Goal: Task Accomplishment & Management: Complete application form

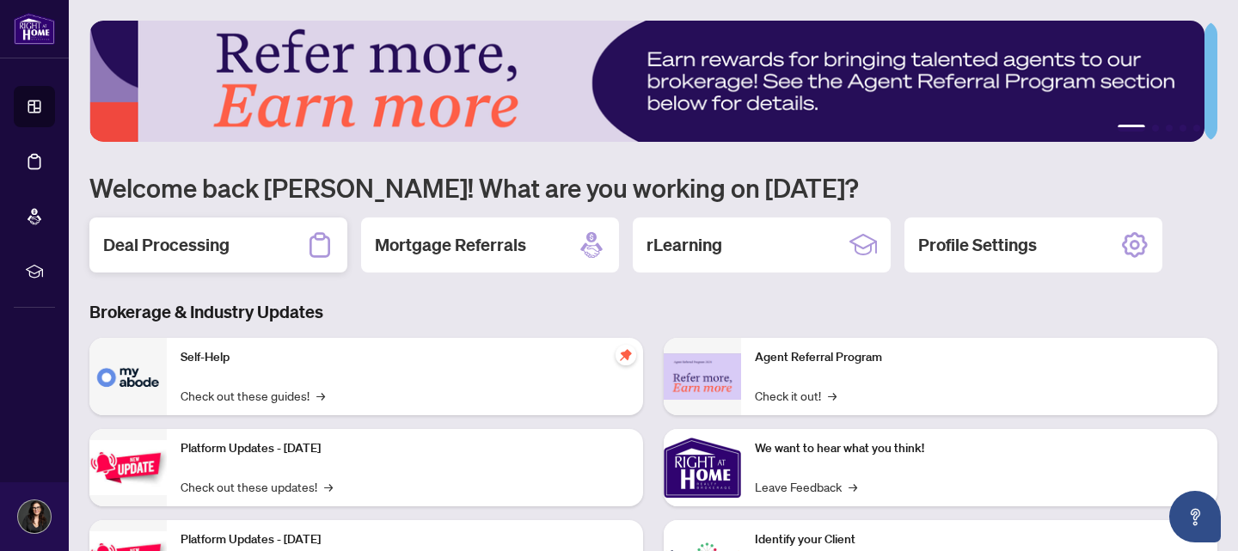
click at [233, 248] on div "Deal Processing" at bounding box center [218, 244] width 258 height 55
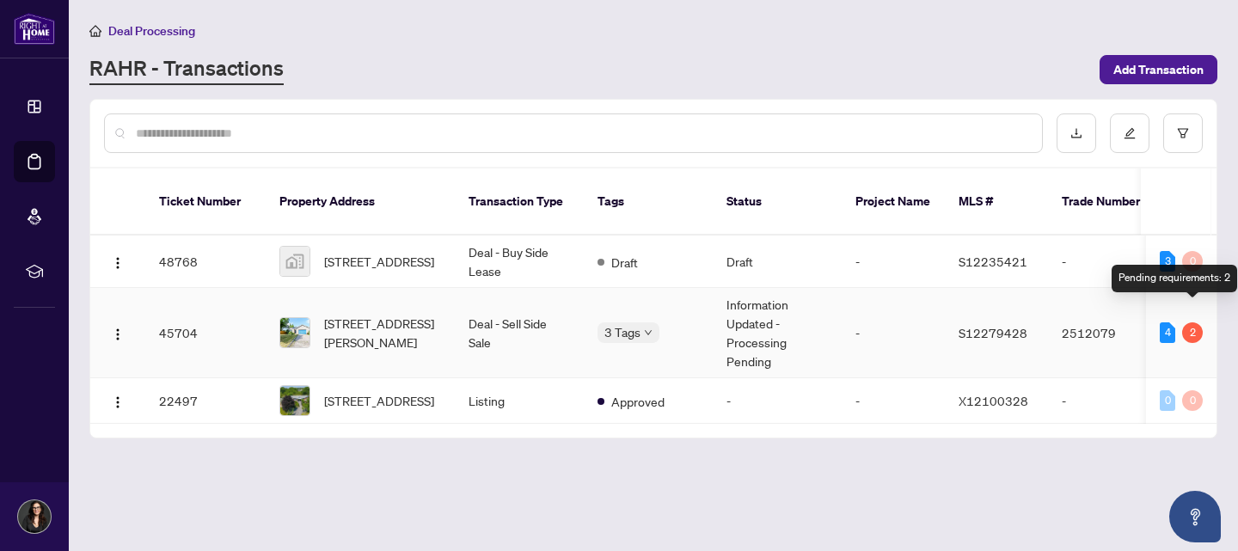
click at [1191, 322] on div "2" at bounding box center [1192, 332] width 21 height 21
click at [1197, 322] on div "2" at bounding box center [1192, 332] width 21 height 21
click at [1166, 322] on div "4 2" at bounding box center [1181, 332] width 43 height 21
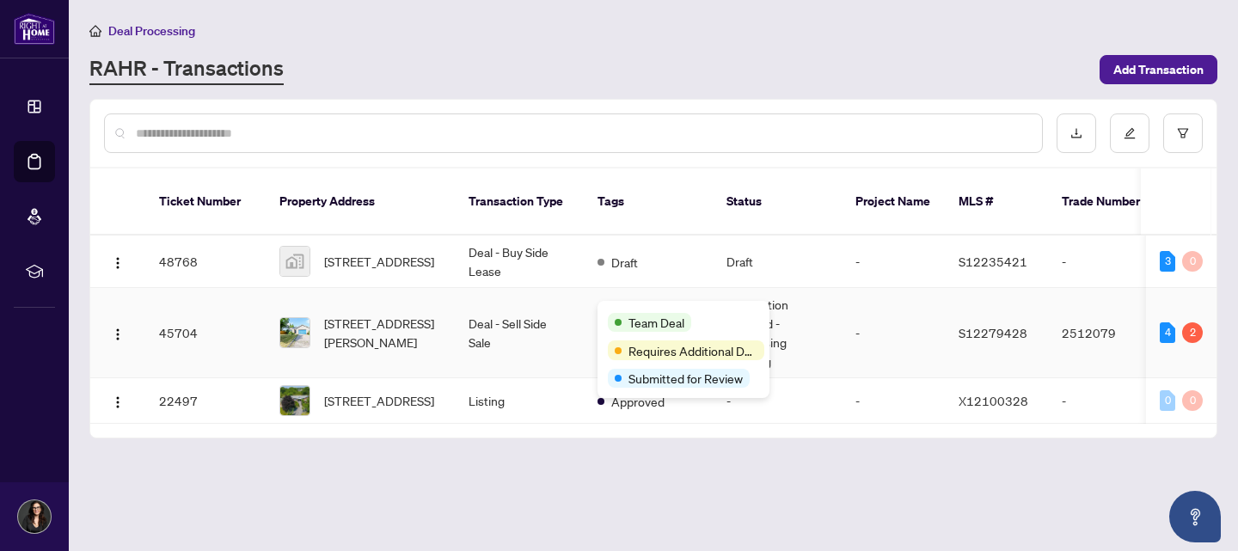
click at [635, 319] on span "Team Deal" at bounding box center [656, 322] width 56 height 19
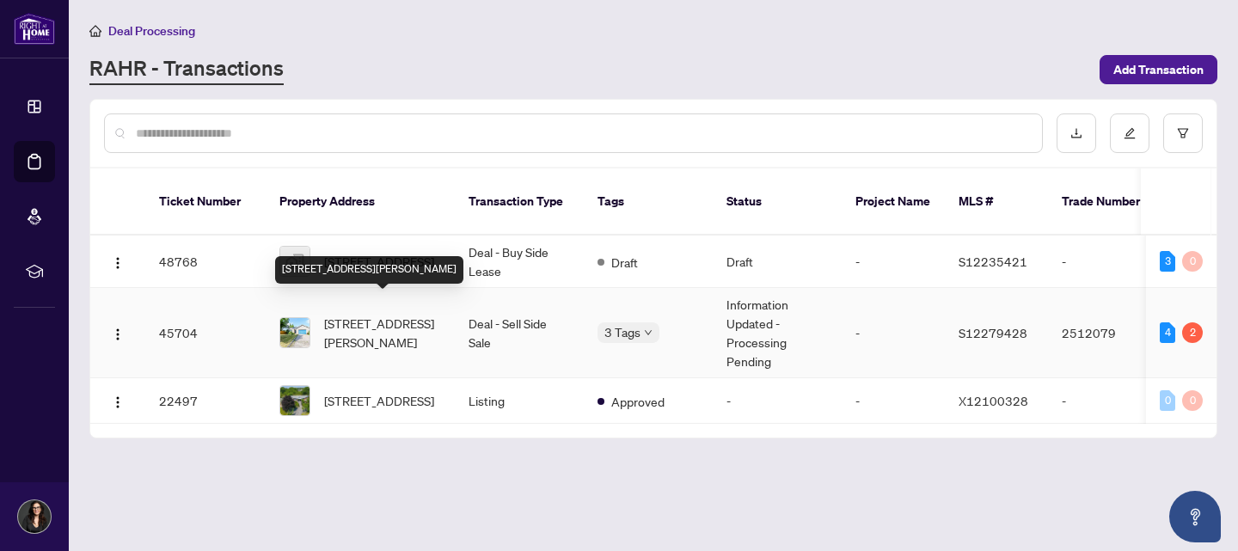
click at [401, 314] on span "[STREET_ADDRESS][PERSON_NAME]" at bounding box center [382, 333] width 117 height 38
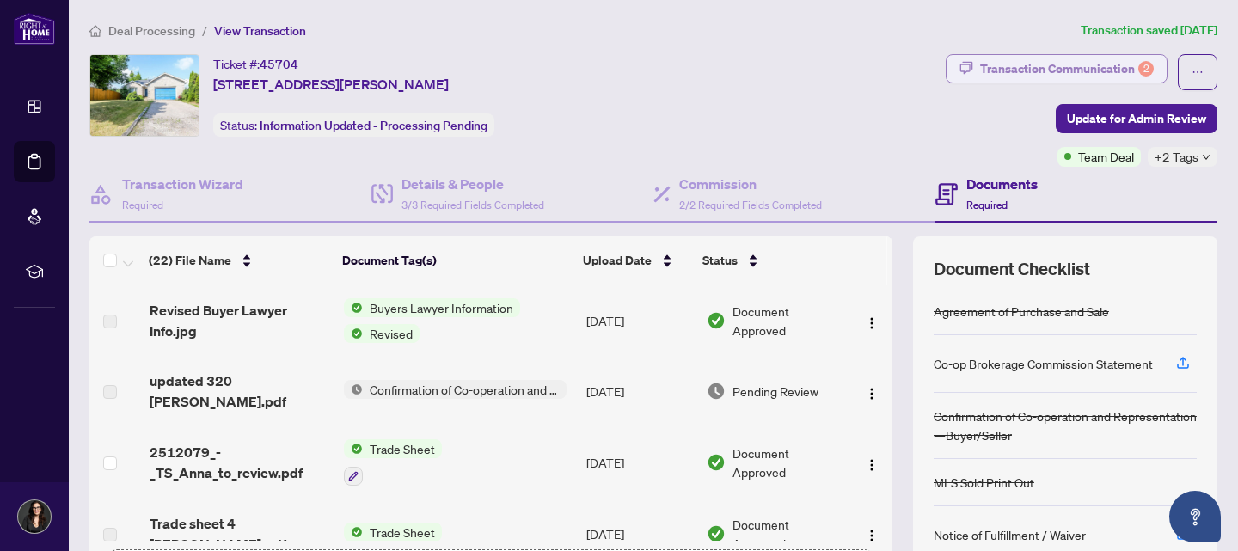
click at [1113, 61] on div "Transaction Communication 2" at bounding box center [1067, 69] width 174 height 28
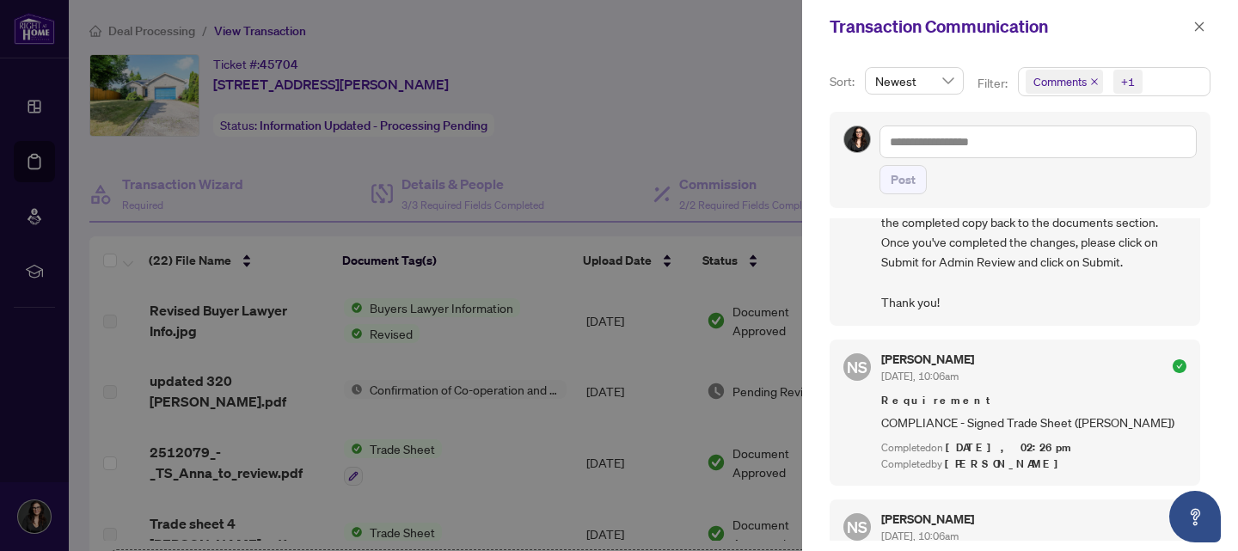
scroll to position [334, 0]
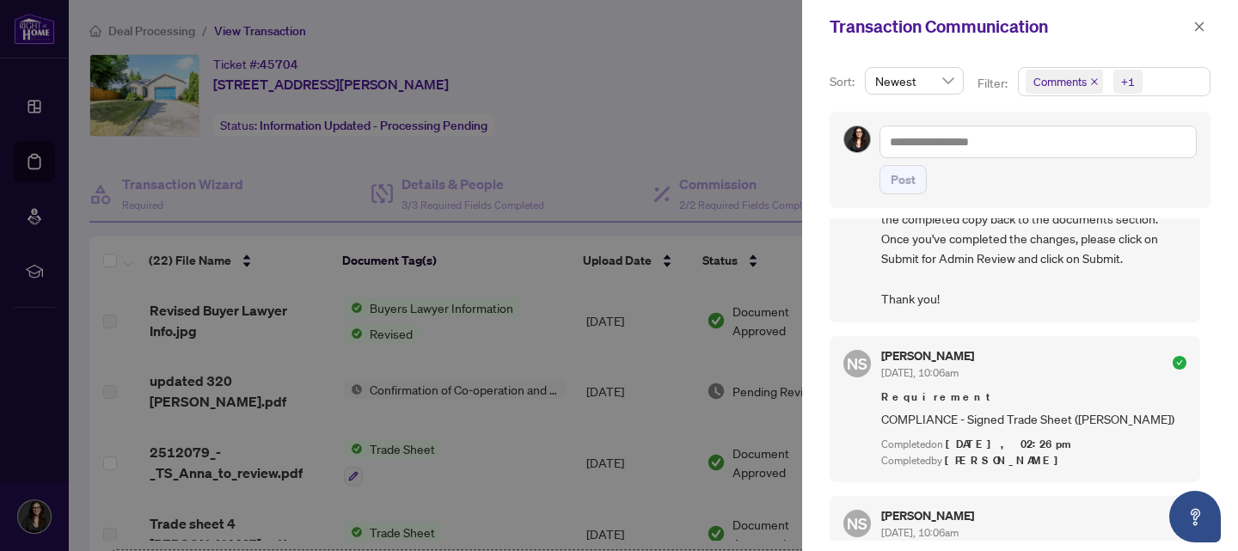
click at [744, 128] on div at bounding box center [619, 275] width 1238 height 551
click at [1198, 24] on icon "close" at bounding box center [1199, 27] width 12 height 12
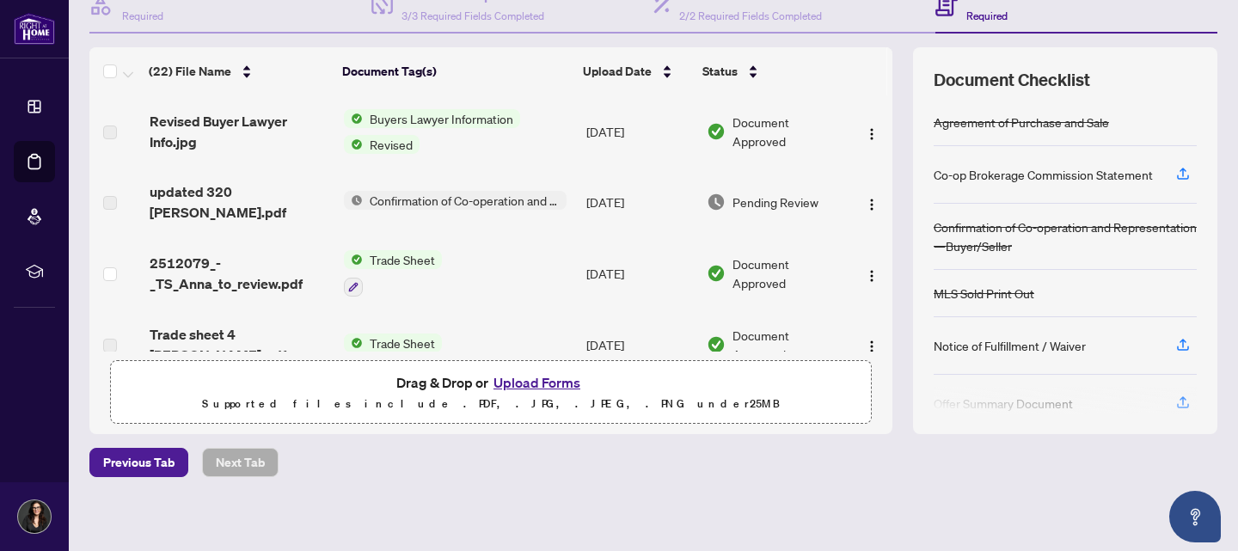
scroll to position [0, 0]
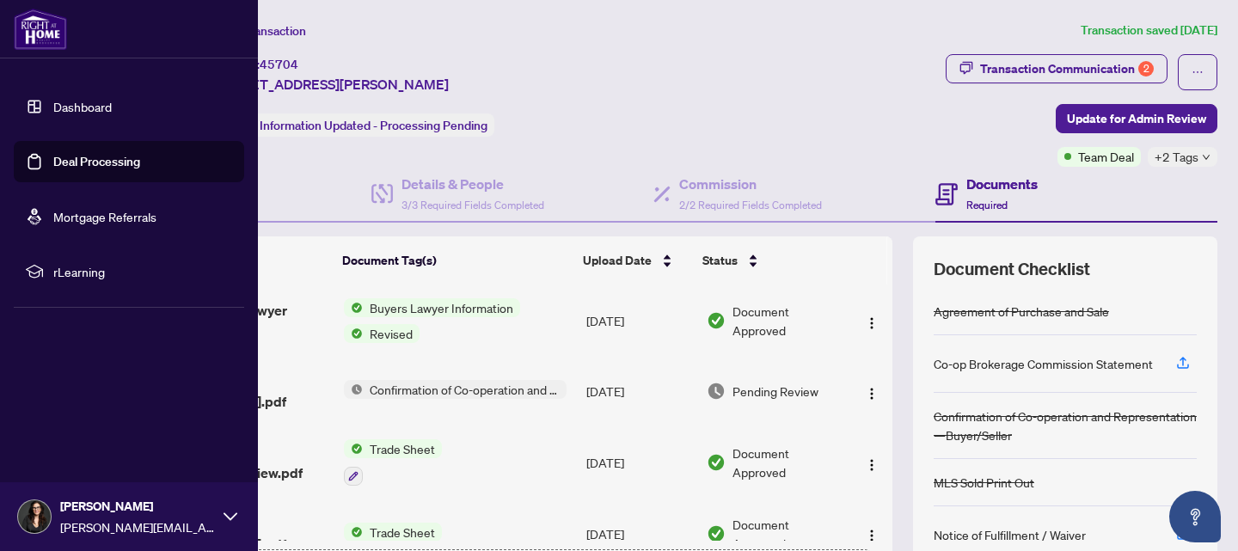
click at [72, 112] on link "Dashboard" at bounding box center [82, 106] width 58 height 15
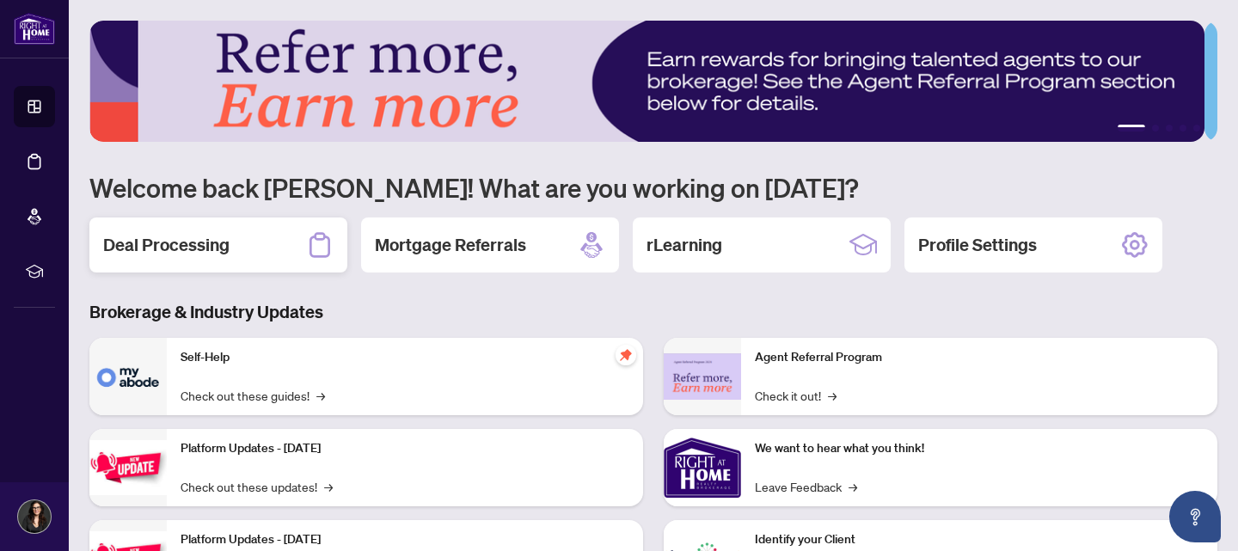
click at [198, 254] on h2 "Deal Processing" at bounding box center [166, 245] width 126 height 24
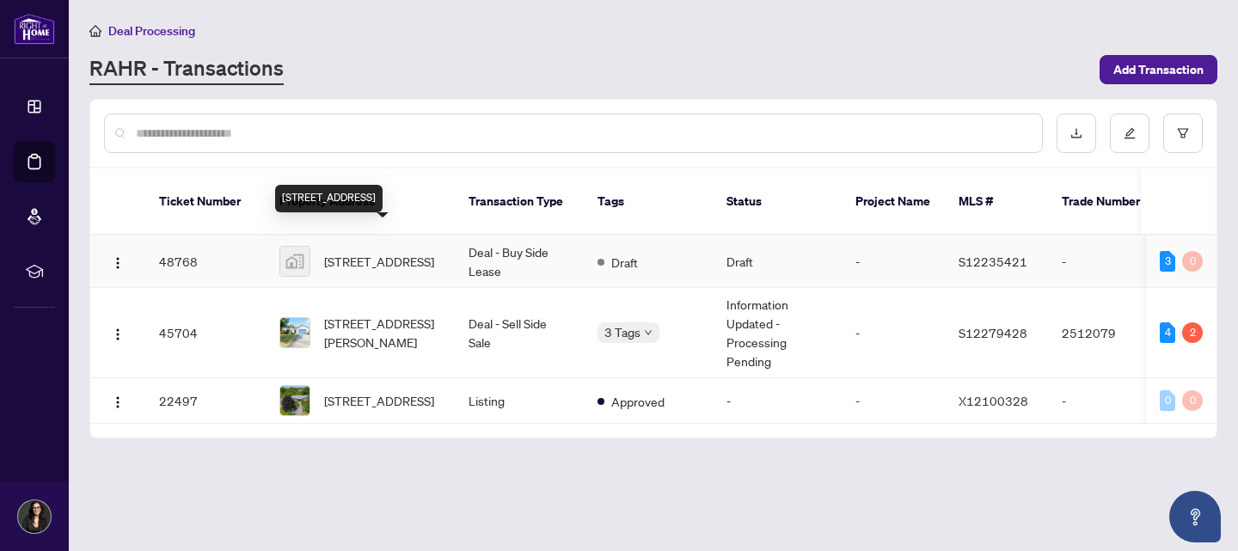
click at [368, 252] on span "[STREET_ADDRESS]" at bounding box center [379, 261] width 110 height 19
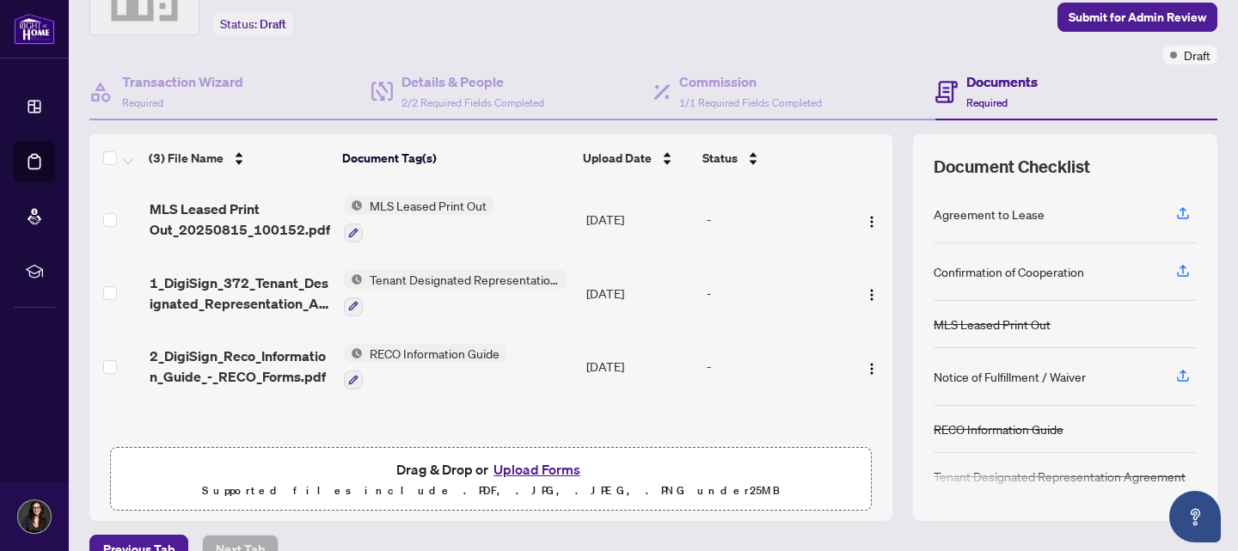
click at [536, 464] on button "Upload Forms" at bounding box center [536, 469] width 97 height 22
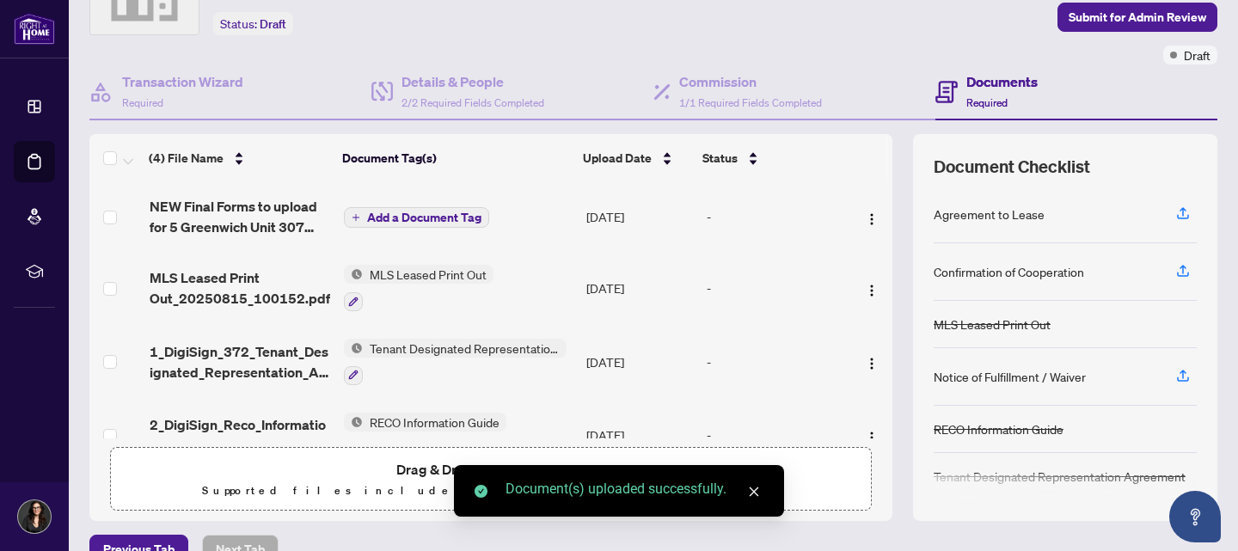
click at [751, 495] on icon "close" at bounding box center [754, 492] width 12 height 12
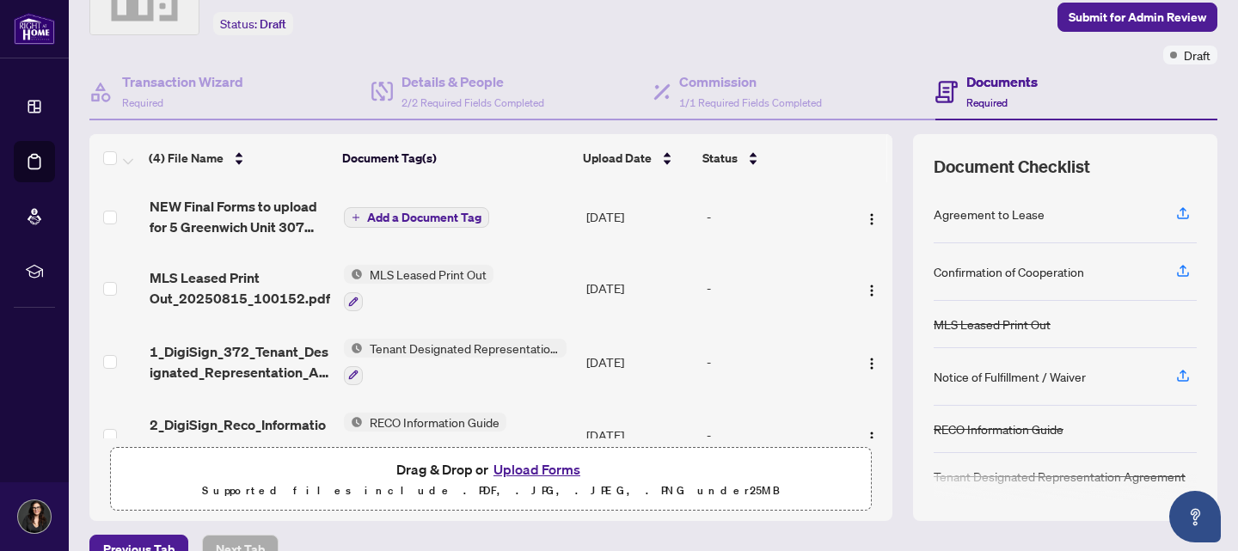
click at [389, 213] on span "Add a Document Tag" at bounding box center [424, 217] width 114 height 12
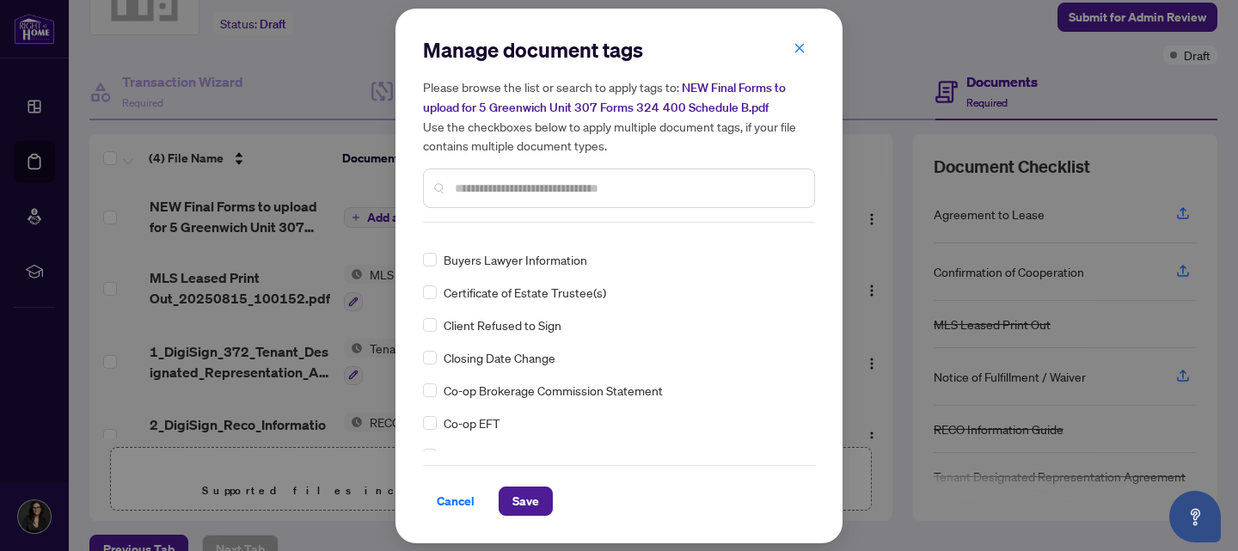
scroll to position [496, 0]
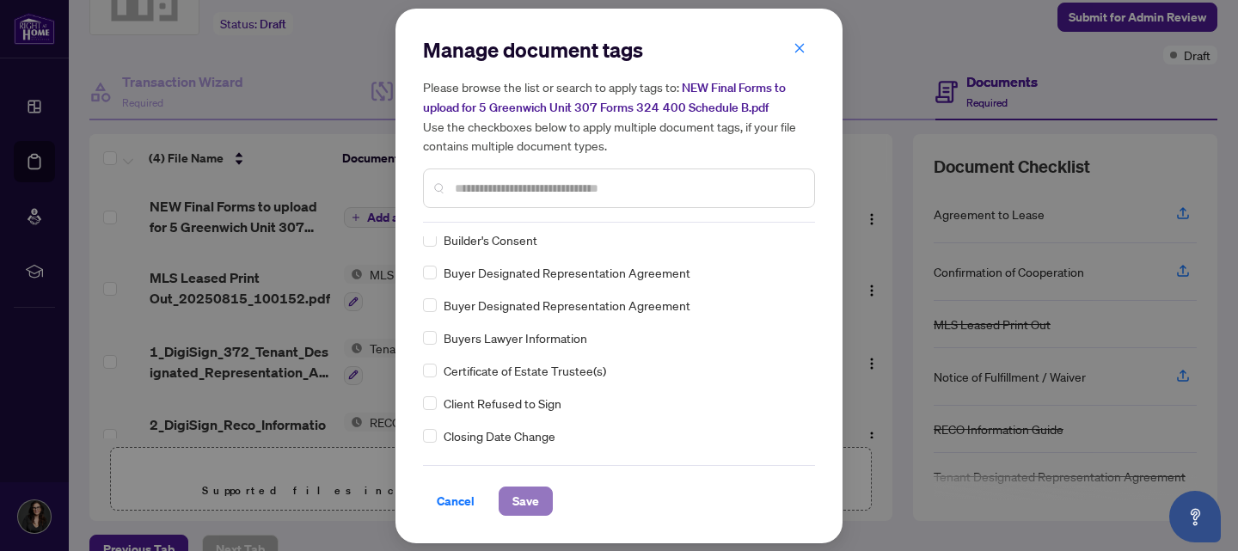
click at [529, 501] on span "Save" at bounding box center [525, 501] width 27 height 28
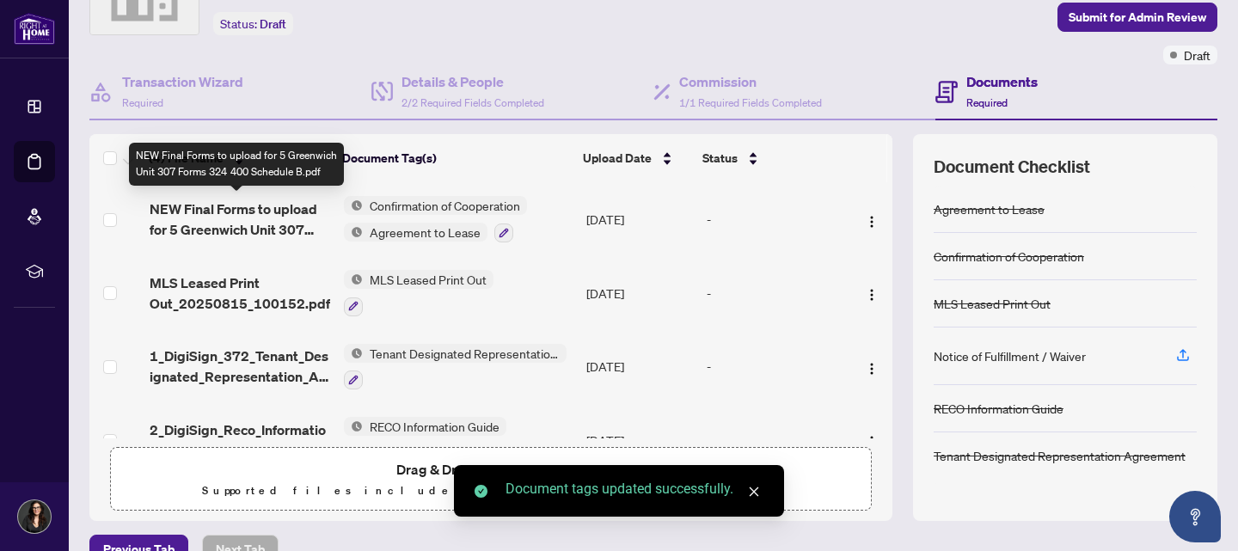
click at [205, 219] on span "NEW Final Forms to upload for 5 Greenwich Unit 307 Forms 324 400 Schedule B.pdf" at bounding box center [240, 219] width 181 height 41
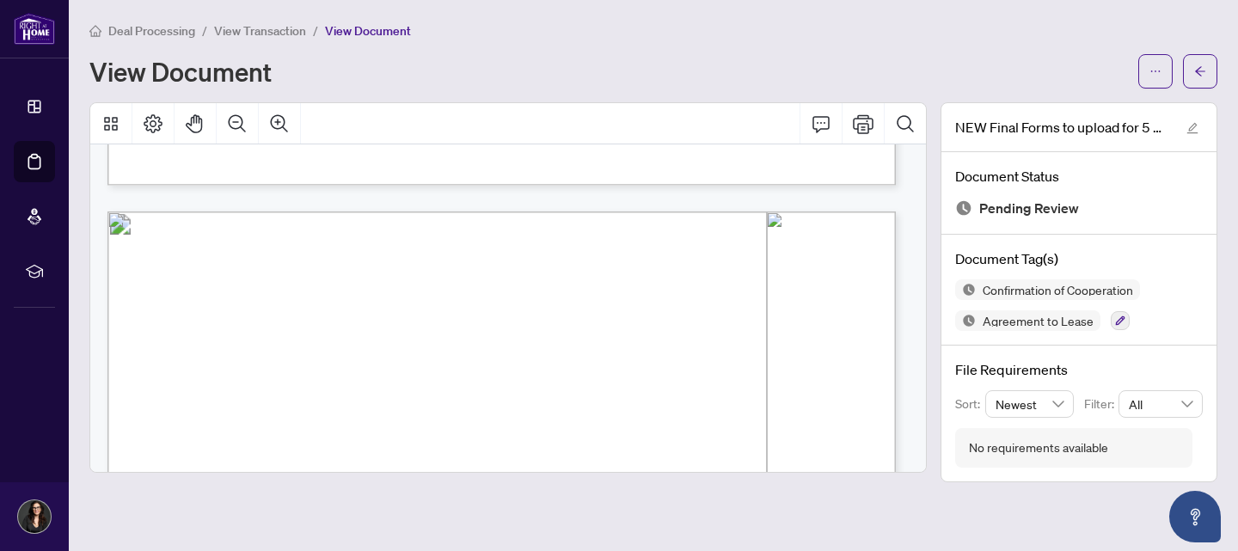
scroll to position [798, 0]
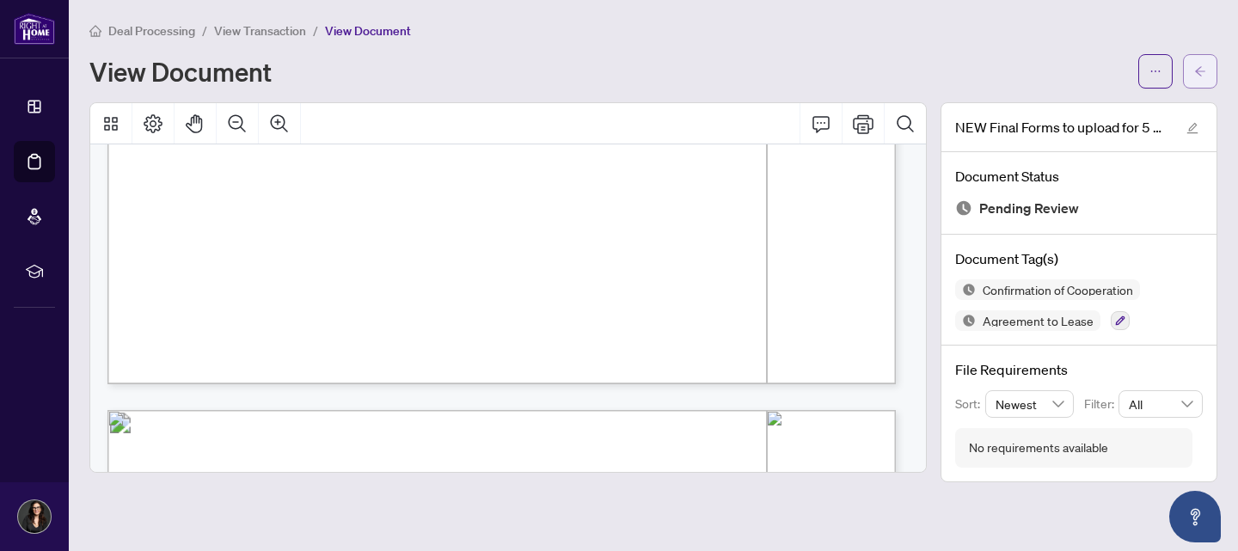
click at [1200, 77] on span "button" at bounding box center [1200, 72] width 12 height 28
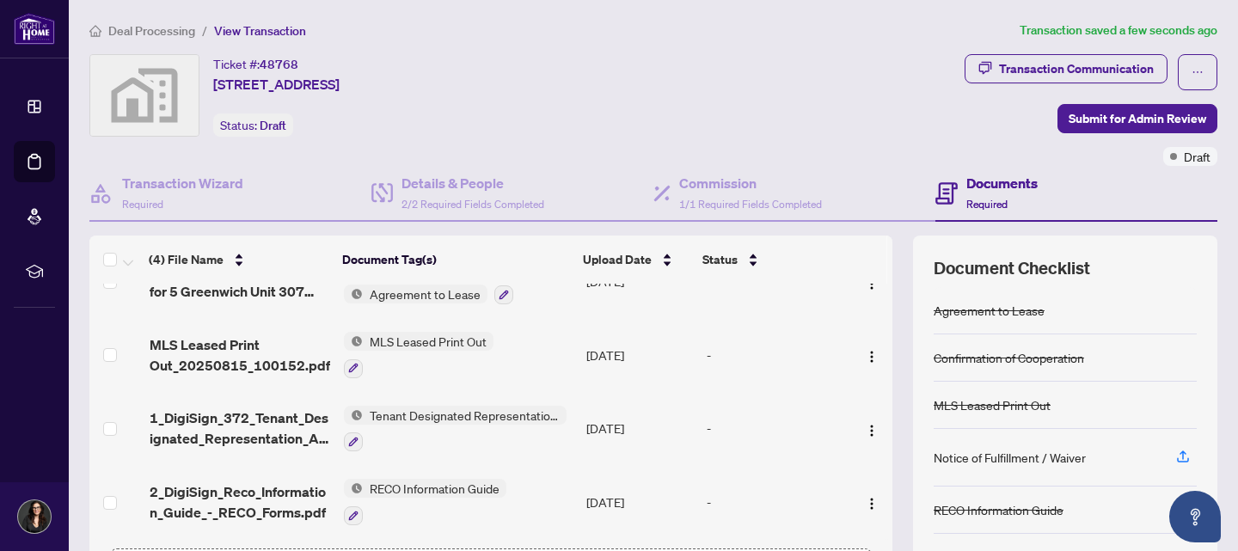
scroll to position [193, 0]
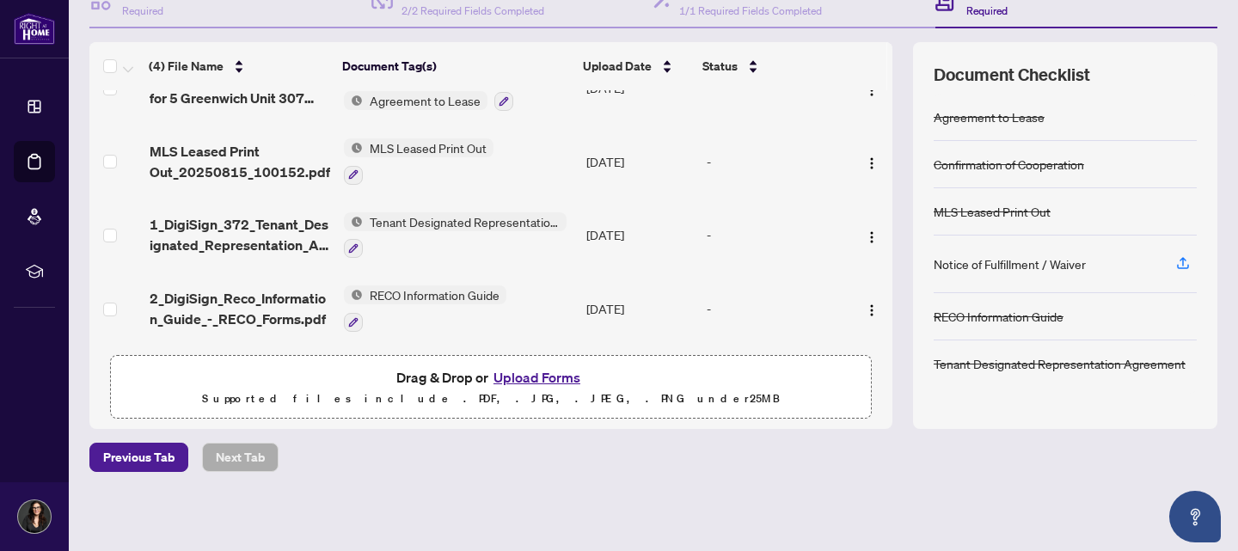
click at [539, 370] on button "Upload Forms" at bounding box center [536, 377] width 97 height 22
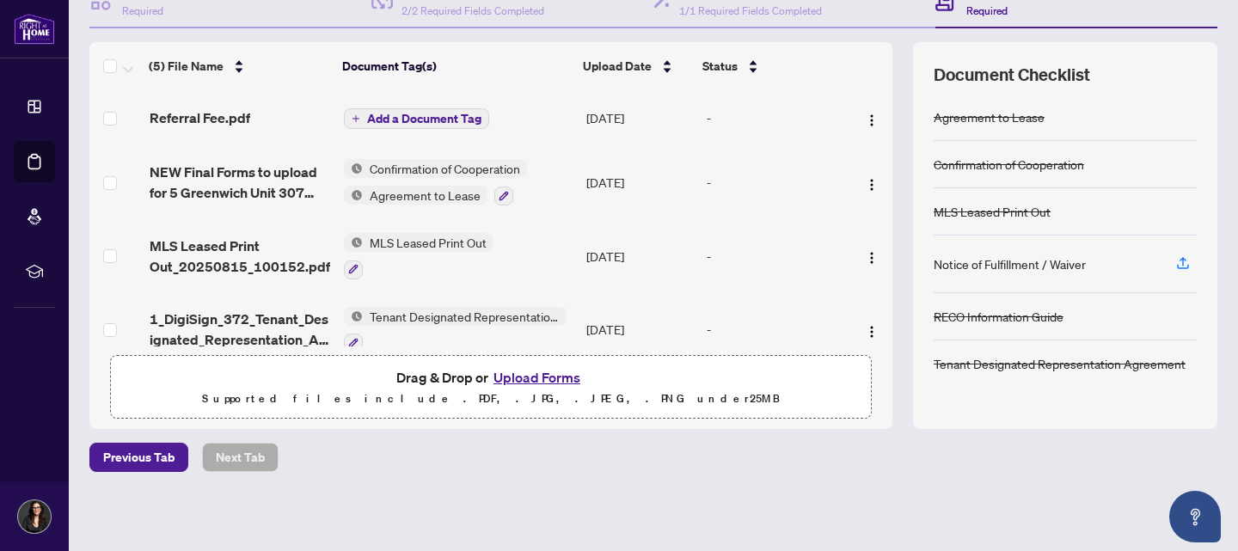
scroll to position [151, 0]
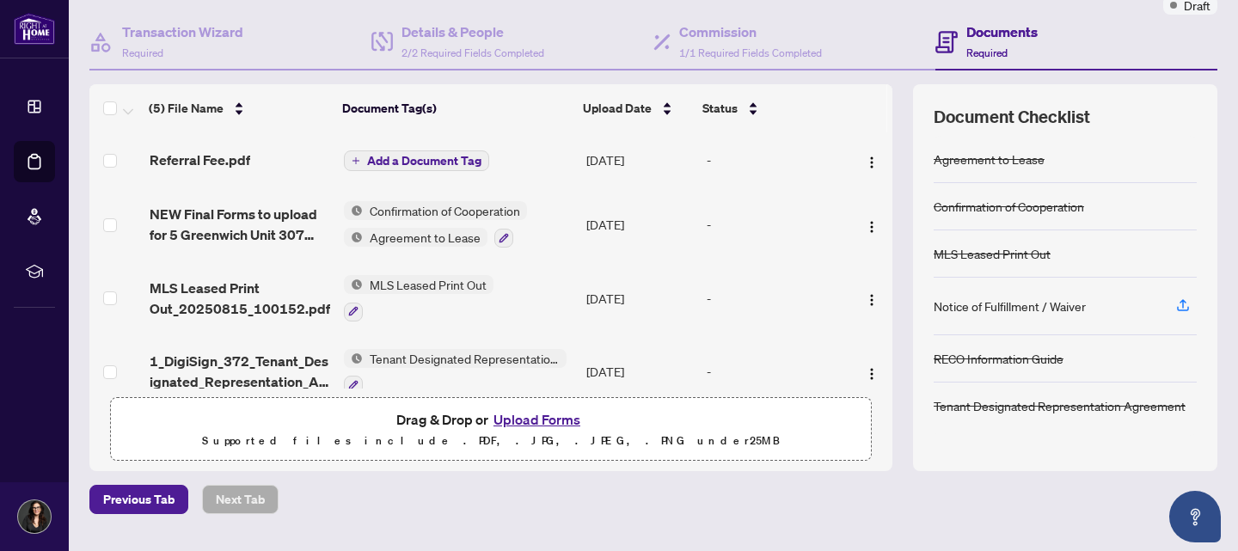
click at [419, 157] on span "Add a Document Tag" at bounding box center [424, 161] width 114 height 12
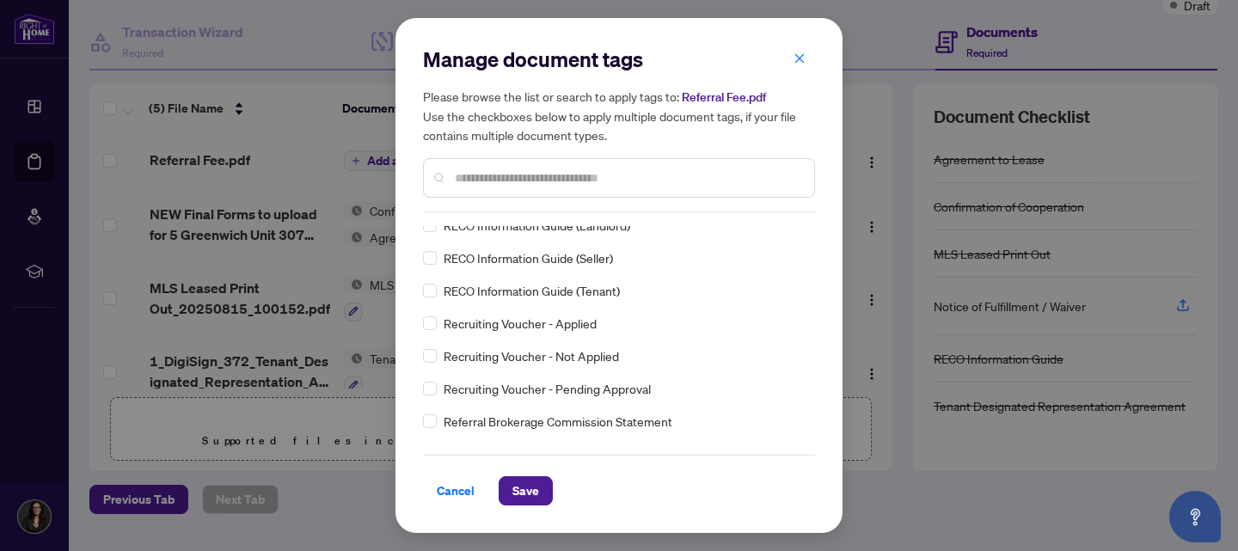
scroll to position [0, 0]
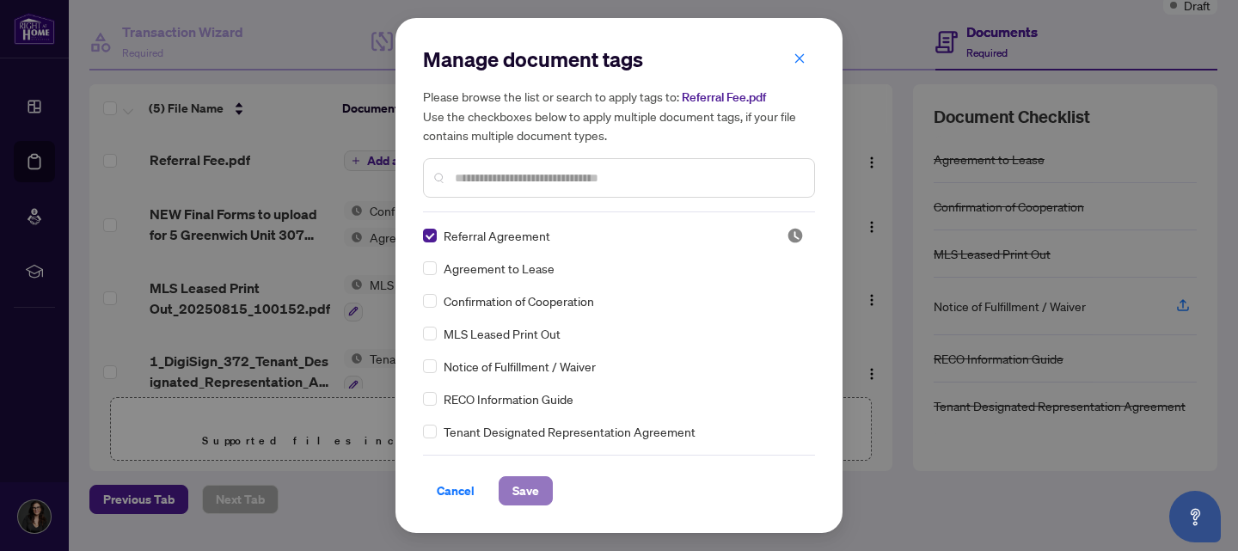
click at [514, 492] on span "Save" at bounding box center [525, 491] width 27 height 28
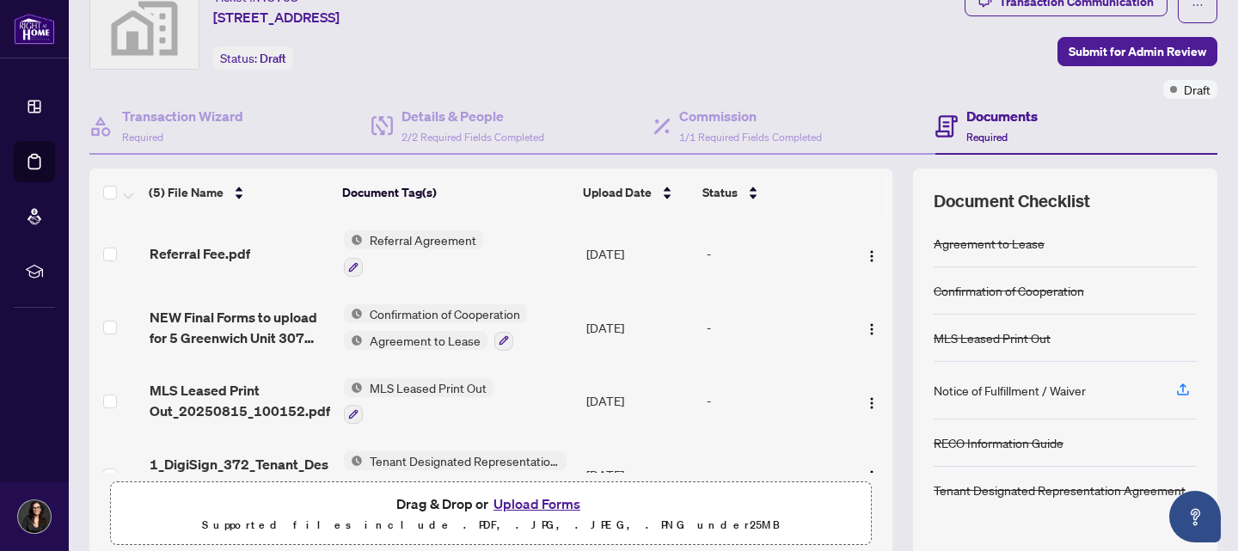
scroll to position [77, 0]
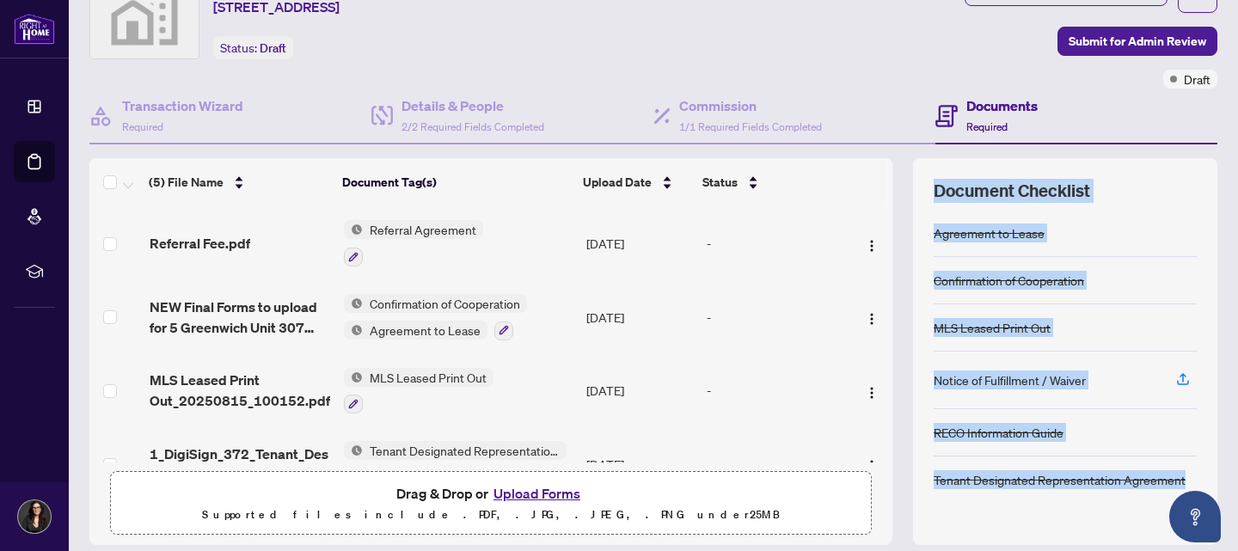
drag, startPoint x: 926, startPoint y: 188, endPoint x: 1169, endPoint y: 476, distance: 377.0
click at [1169, 476] on div "Document Checklist Agreement to Lease Confirmation of Cooperation MLS Leased Pr…" at bounding box center [1065, 351] width 304 height 387
copy div "Document Checklist Agreement to Lease Confirmation of Cooperation MLS Leased Pr…"
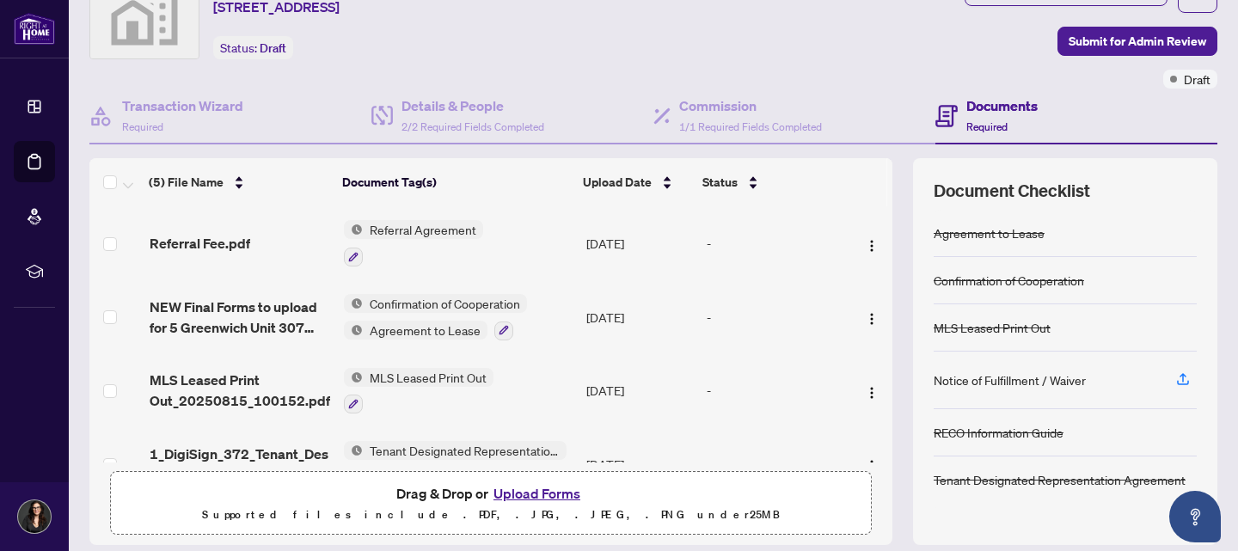
click at [997, 57] on div "Transaction Communication Submit for Admin Review Draft" at bounding box center [1090, 33] width 253 height 112
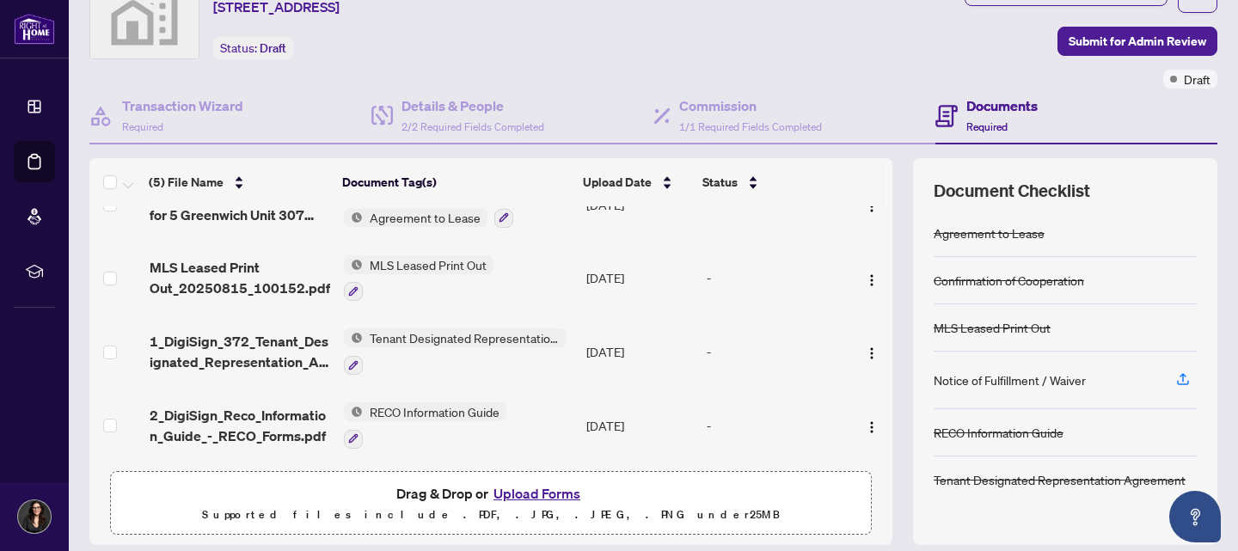
scroll to position [0, 0]
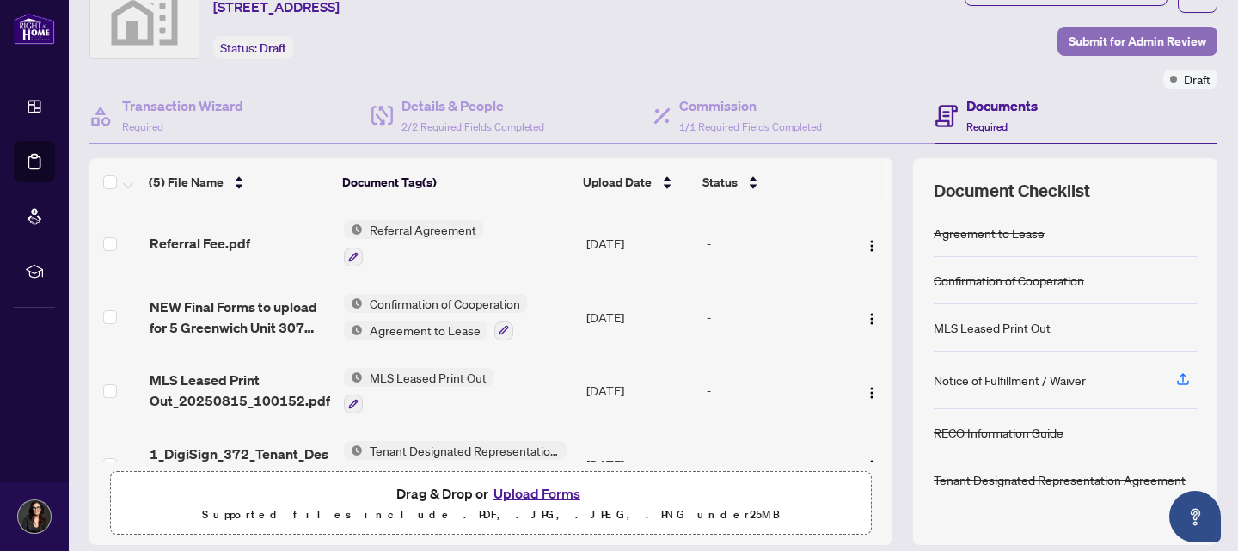
click at [1130, 37] on span "Submit for Admin Review" at bounding box center [1137, 42] width 138 height 28
